Goal: Task Accomplishment & Management: Complete application form

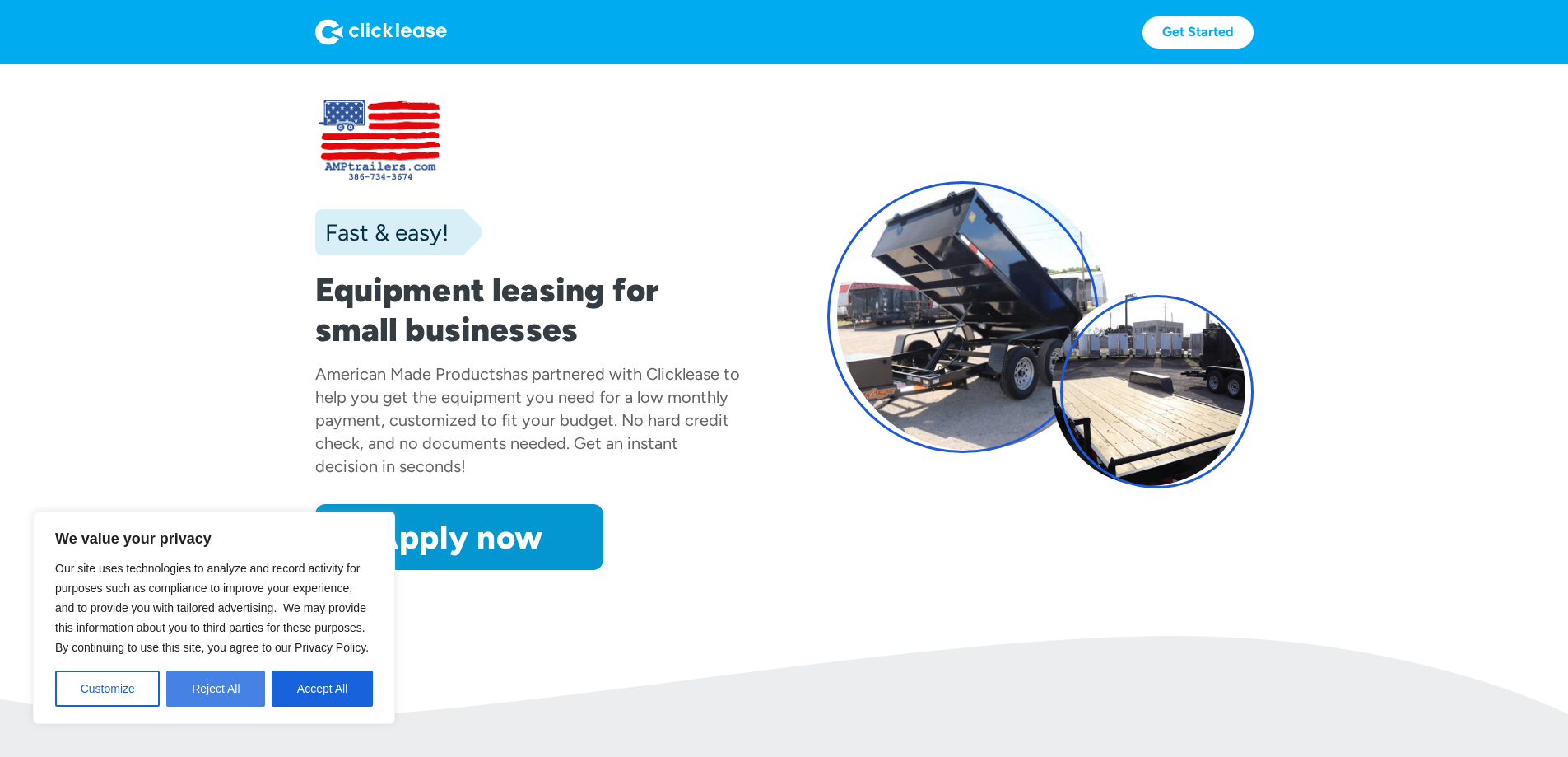
click at [243, 684] on button "Reject All" at bounding box center [216, 689] width 99 height 36
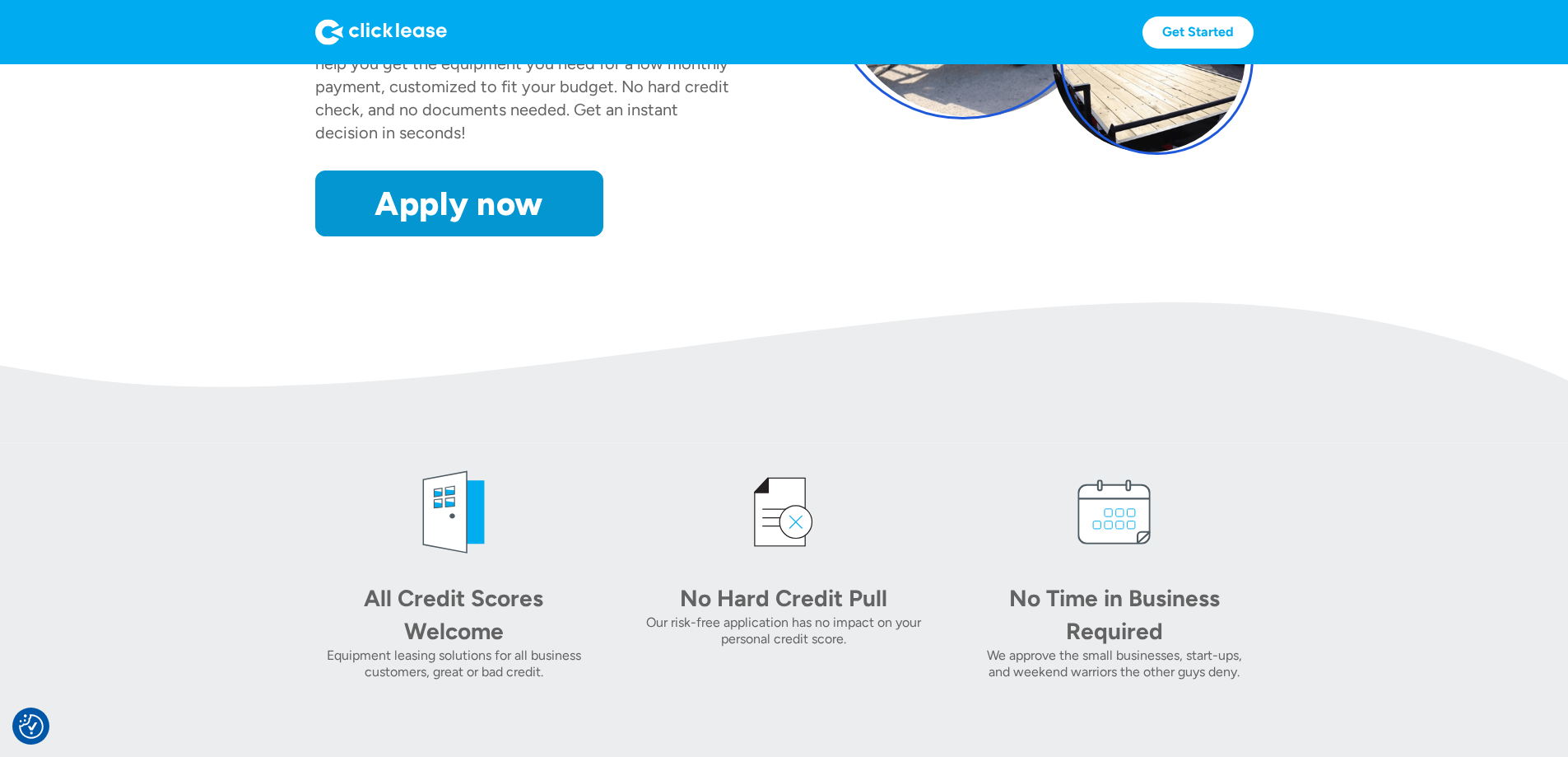
scroll to position [329, 0]
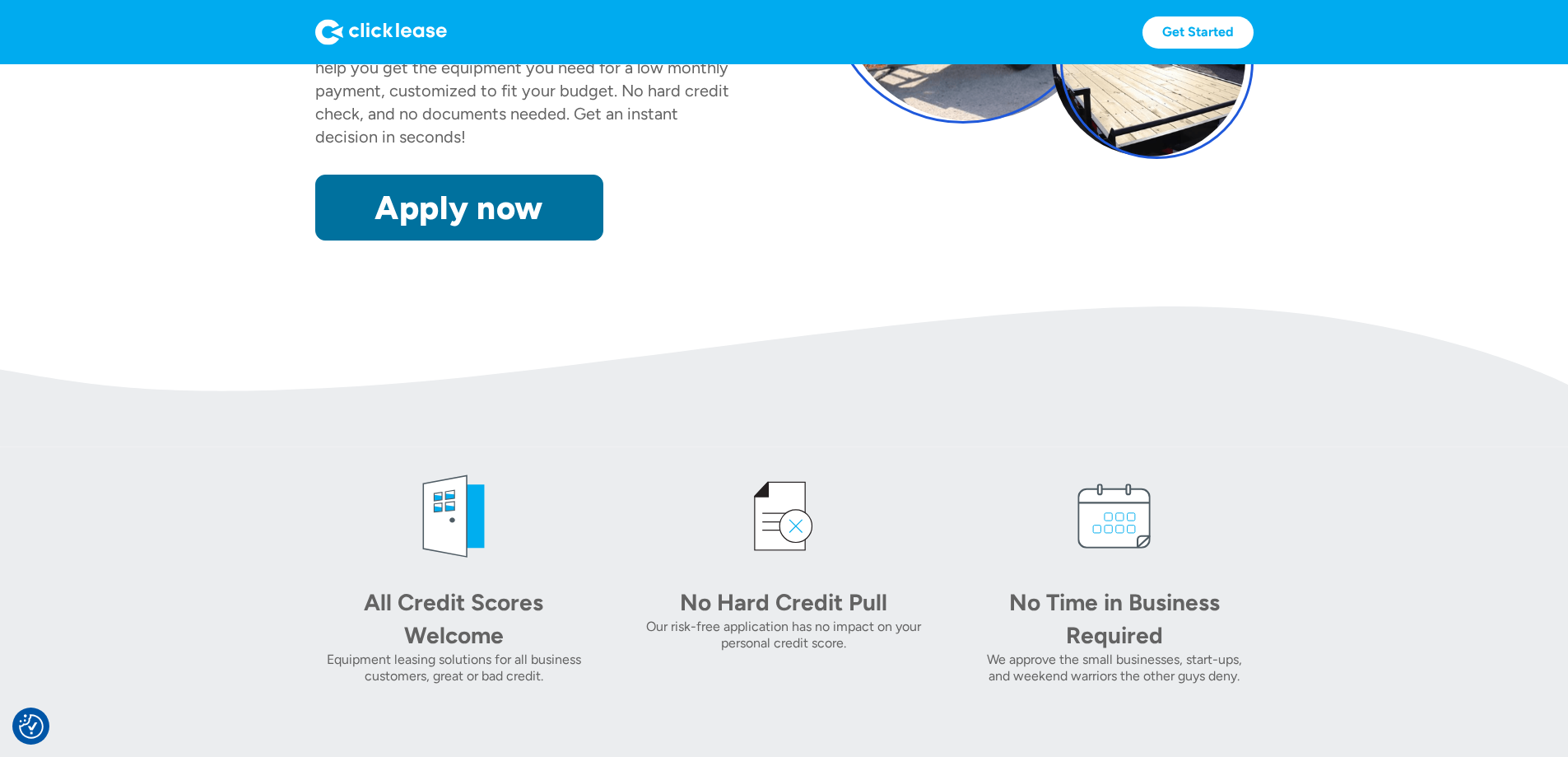
click at [420, 241] on link "Apply now" at bounding box center [459, 207] width 288 height 66
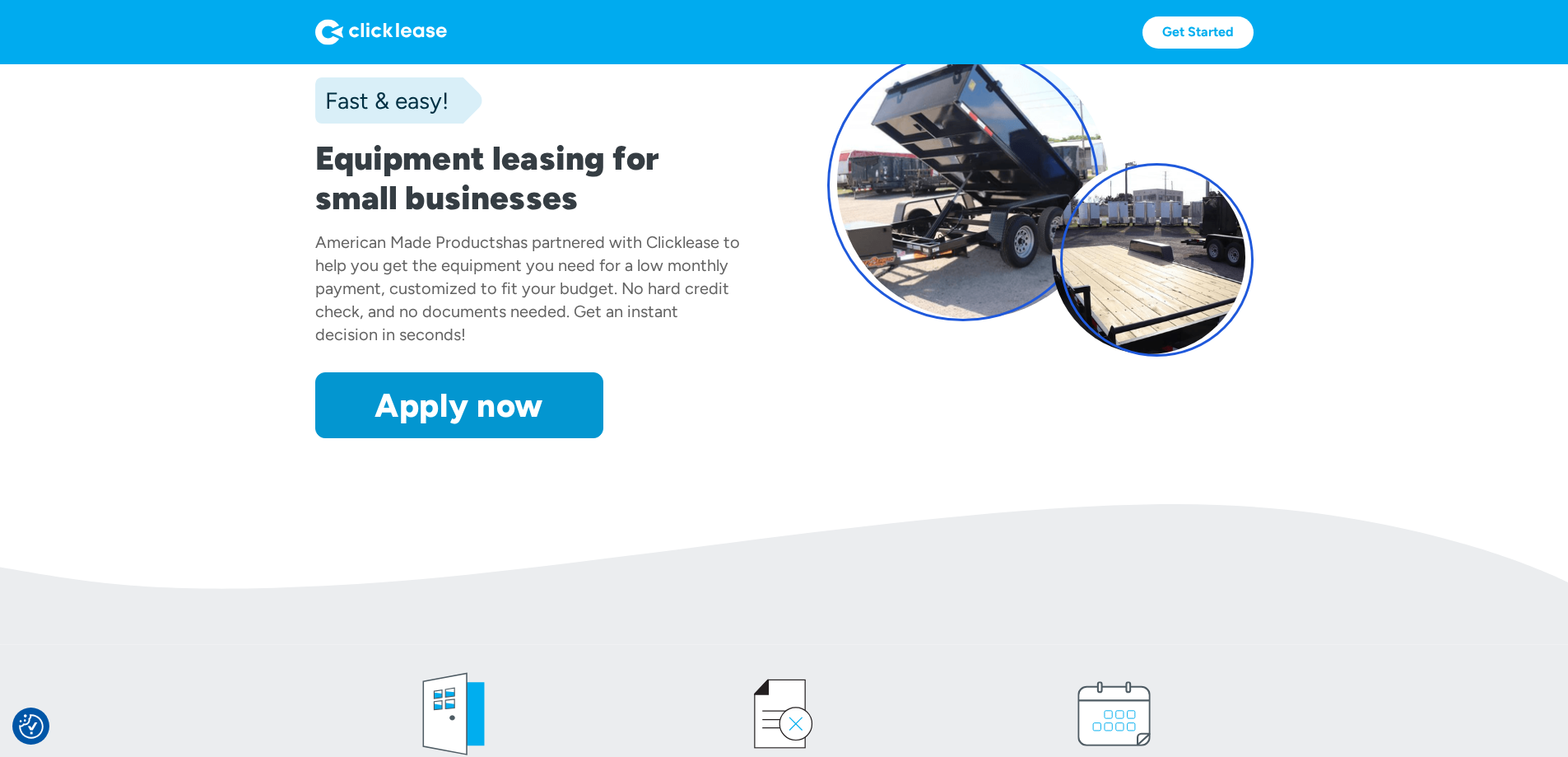
scroll to position [83, 0]
